Goal: Information Seeking & Learning: Check status

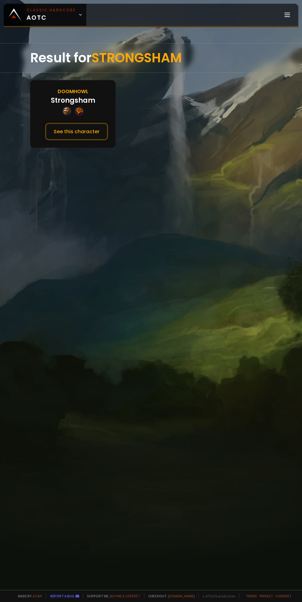
click at [84, 130] on button "See this character" at bounding box center [76, 132] width 63 height 18
